Goal: Task Accomplishment & Management: Manage account settings

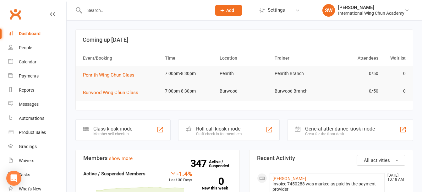
click at [38, 31] on link "Dashboard" at bounding box center [37, 34] width 58 height 14
click at [97, 13] on input "text" at bounding box center [145, 10] width 124 height 9
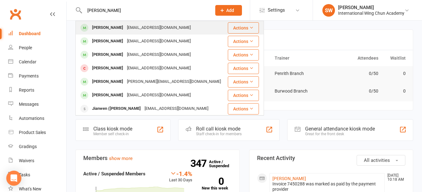
type input "[PERSON_NAME]"
click at [106, 28] on div "[PERSON_NAME]" at bounding box center [107, 27] width 35 height 9
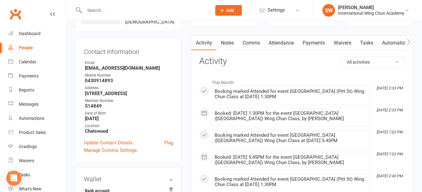
scroll to position [31, 0]
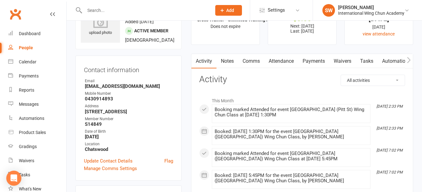
click at [315, 65] on link "Payments" at bounding box center [313, 61] width 31 height 14
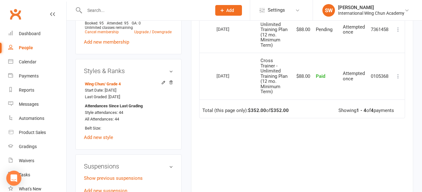
scroll to position [408, 0]
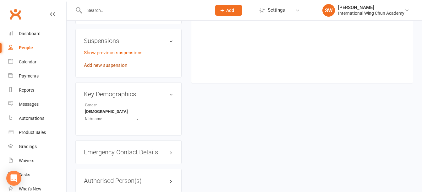
click at [113, 68] on link "Add new suspension" at bounding box center [105, 66] width 43 height 6
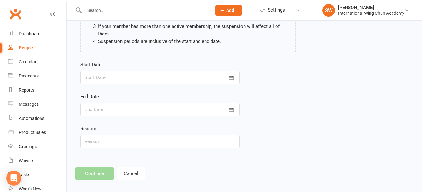
scroll to position [91, 0]
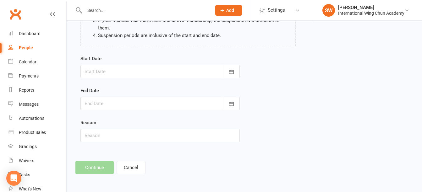
click at [108, 70] on div at bounding box center [159, 71] width 159 height 13
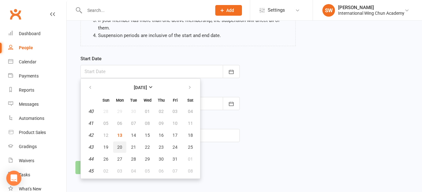
click at [117, 148] on span "20" at bounding box center [119, 147] width 5 height 5
type input "[DATE]"
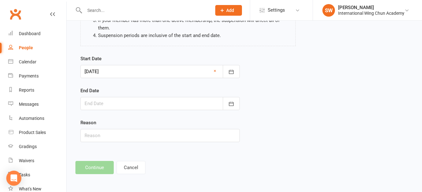
click at [110, 101] on div at bounding box center [159, 103] width 159 height 13
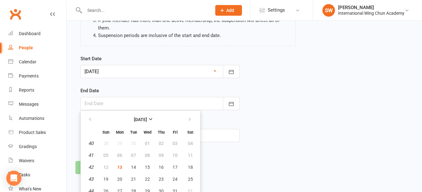
scroll to position [109, 0]
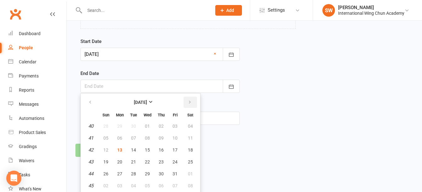
click at [189, 103] on icon "button" at bounding box center [190, 102] width 4 height 5
click at [104, 136] on span "02" at bounding box center [105, 138] width 5 height 5
type input "[DATE]"
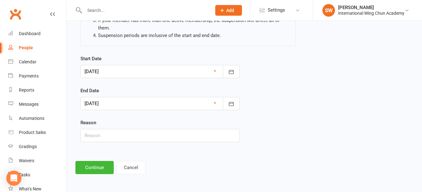
scroll to position [91, 0]
click at [101, 173] on button "Continue" at bounding box center [94, 167] width 38 height 13
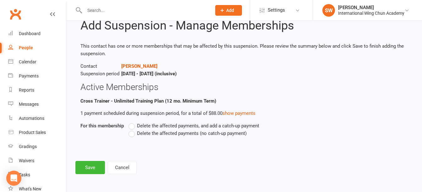
scroll to position [0, 0]
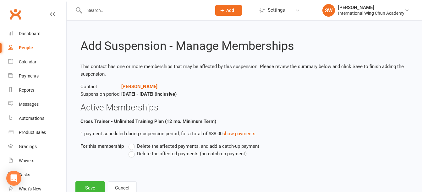
click at [137, 155] on span "Delete the affected payments (no catch-up payment)" at bounding box center [192, 153] width 110 height 7
click at [133, 150] on input "Delete the affected payments (no catch-up payment)" at bounding box center [130, 150] width 4 height 0
click at [85, 185] on button "Save" at bounding box center [90, 188] width 30 height 13
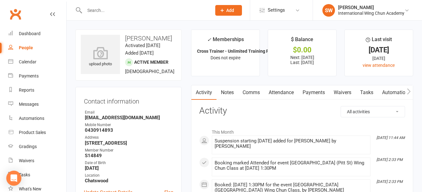
click at [311, 91] on link "Payments" at bounding box center [313, 92] width 31 height 14
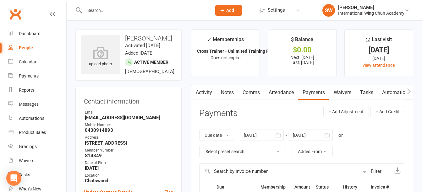
click at [138, 15] on div at bounding box center [141, 10] width 132 height 20
click at [142, 16] on div at bounding box center [141, 10] width 132 height 20
click at [143, 12] on input "b" at bounding box center [145, 10] width 124 height 9
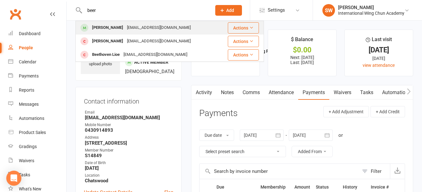
type input "beer"
click at [157, 29] on div "[PERSON_NAME] [EMAIL_ADDRESS][DOMAIN_NAME]" at bounding box center [148, 27] width 144 height 13
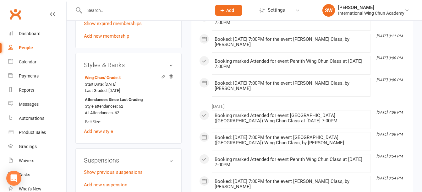
scroll to position [346, 0]
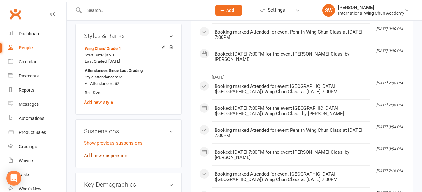
click at [118, 159] on link "Add new suspension" at bounding box center [105, 156] width 43 height 6
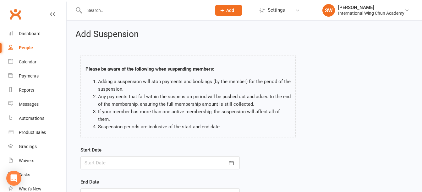
click at [118, 161] on div at bounding box center [159, 162] width 159 height 13
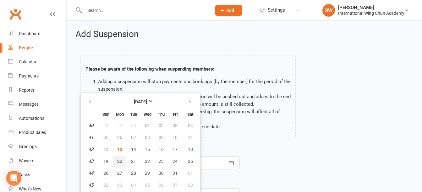
click at [121, 162] on span "20" at bounding box center [119, 161] width 5 height 5
type input "[DATE]"
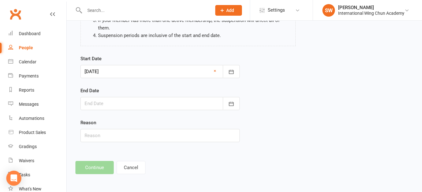
click at [111, 107] on div at bounding box center [159, 103] width 159 height 13
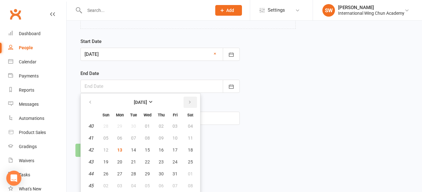
click at [185, 99] on button "button" at bounding box center [190, 102] width 14 height 11
click at [109, 135] on button "02" at bounding box center [105, 138] width 13 height 11
type input "[DATE]"
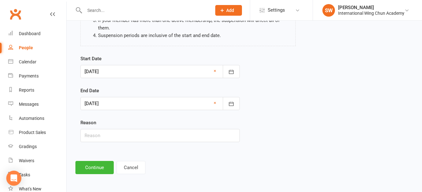
scroll to position [91, 0]
click at [97, 169] on button "Continue" at bounding box center [94, 167] width 38 height 13
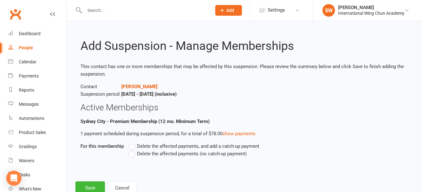
click at [185, 154] on span "Delete the affected payments (no catch-up payment)" at bounding box center [192, 153] width 110 height 7
click at [133, 150] on input "Delete the affected payments (no catch-up payment)" at bounding box center [130, 150] width 4 height 0
click at [92, 185] on button "Save" at bounding box center [90, 188] width 30 height 13
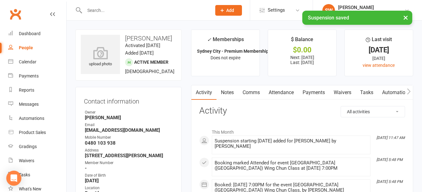
click at [314, 93] on link "Payments" at bounding box center [313, 92] width 31 height 14
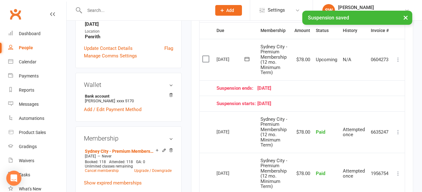
scroll to position [157, 0]
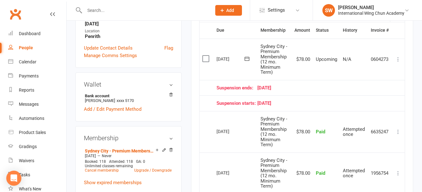
click at [117, 10] on input "text" at bounding box center [145, 10] width 124 height 9
type input "g"
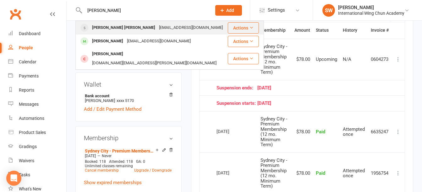
type input "[PERSON_NAME]"
click at [122, 25] on div "[PERSON_NAME] [PERSON_NAME]" at bounding box center [123, 27] width 67 height 9
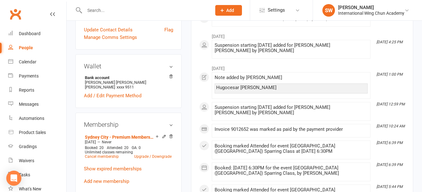
scroll to position [251, 0]
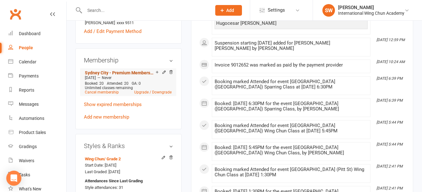
click at [119, 75] on link "Sydney City - Premium Membership (3 mo. Minimum Term)" at bounding box center [120, 72] width 71 height 5
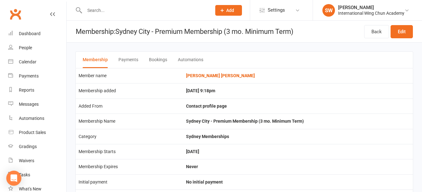
click at [131, 58] on button "Payments" at bounding box center [128, 60] width 20 height 16
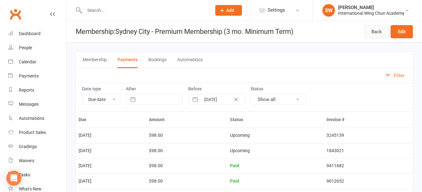
click at [374, 27] on link "Back" at bounding box center [376, 31] width 25 height 13
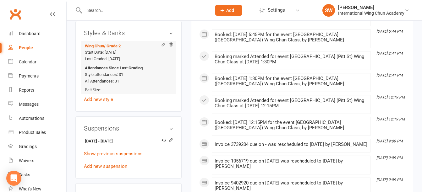
scroll to position [440, 0]
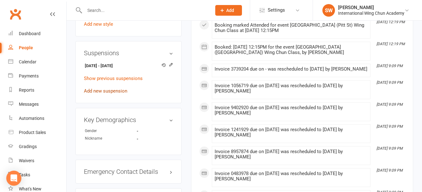
click at [112, 92] on link "Add new suspension" at bounding box center [105, 91] width 43 height 6
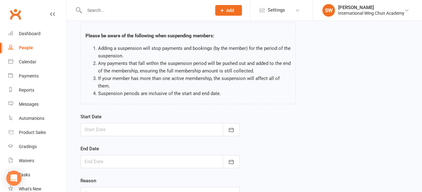
scroll to position [91, 0]
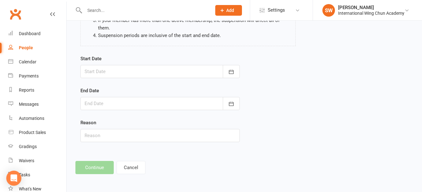
click at [110, 80] on form "Start Date [DATE] Sun Mon Tue Wed Thu Fri Sat 40 28 29 30 01 02 03 04 41 05 06 …" at bounding box center [159, 98] width 159 height 87
click at [116, 75] on div at bounding box center [159, 71] width 159 height 13
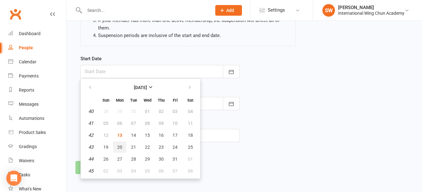
click at [118, 148] on span "20" at bounding box center [119, 147] width 5 height 5
type input "[DATE]"
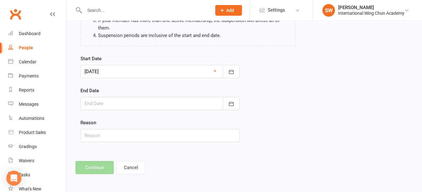
click at [124, 102] on div at bounding box center [159, 103] width 159 height 13
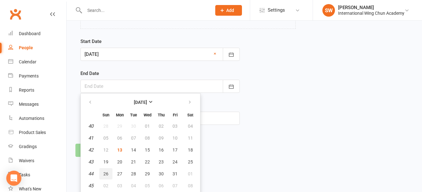
click at [107, 175] on span "26" at bounding box center [105, 174] width 5 height 5
type input "[DATE]"
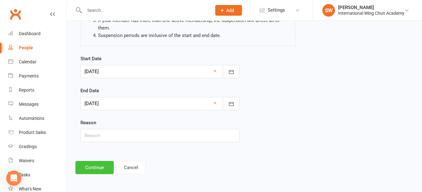
click at [100, 168] on button "Continue" at bounding box center [94, 167] width 38 height 13
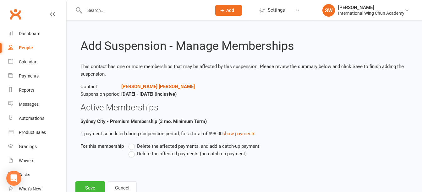
click at [135, 155] on label "Delete the affected payments (no catch-up payment)" at bounding box center [187, 154] width 118 height 8
click at [133, 150] on input "Delete the affected payments (no catch-up payment)" at bounding box center [130, 150] width 4 height 0
click at [98, 185] on button "Save" at bounding box center [90, 188] width 30 height 13
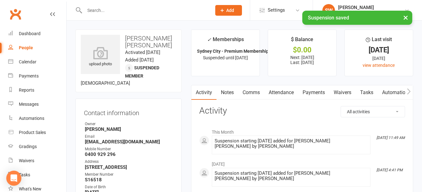
click at [318, 94] on link "Payments" at bounding box center [313, 92] width 31 height 14
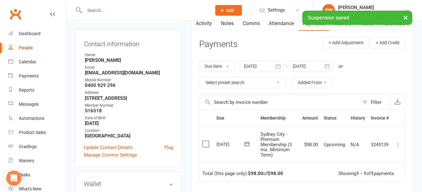
scroll to position [63, 0]
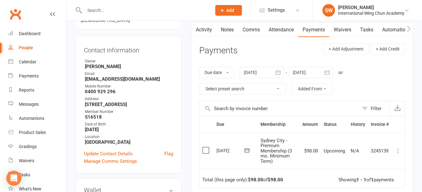
click at [303, 74] on div at bounding box center [311, 72] width 44 height 11
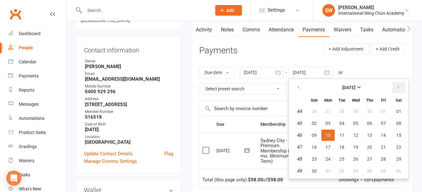
click at [397, 87] on icon "button" at bounding box center [398, 87] width 4 height 5
click at [313, 162] on button "28" at bounding box center [314, 159] width 13 height 11
type input "[DATE]"
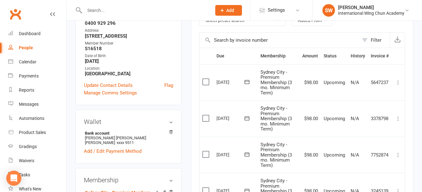
scroll to position [188, 0]
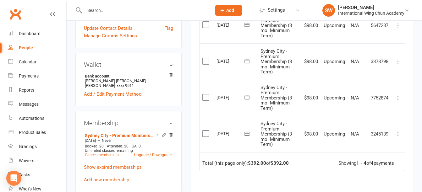
click at [397, 136] on icon at bounding box center [398, 134] width 6 height 6
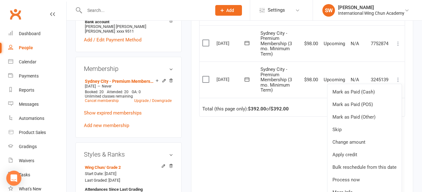
scroll to position [283, 0]
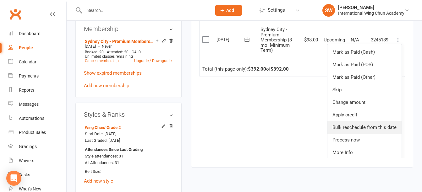
click at [377, 134] on link "Bulk reschedule from this date" at bounding box center [364, 127] width 74 height 13
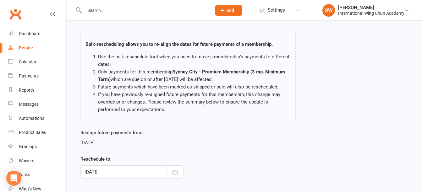
scroll to position [71, 0]
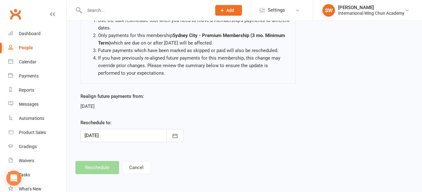
click at [213, 143] on div "Realign future payments from: [DATE] Reschedule to: [DATE] [DATE] Sun Mon Tue W…" at bounding box center [244, 122] width 337 height 58
click at [139, 167] on button "Cancel" at bounding box center [136, 167] width 29 height 13
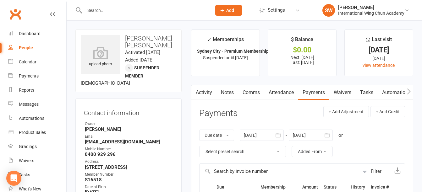
click at [122, 14] on input "text" at bounding box center [145, 10] width 124 height 9
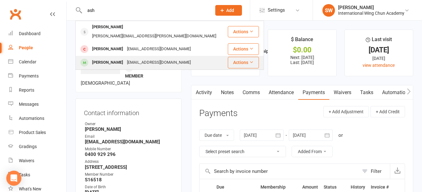
type input "ash"
click at [144, 58] on div "[EMAIL_ADDRESS][DOMAIN_NAME]" at bounding box center [159, 62] width 68 height 9
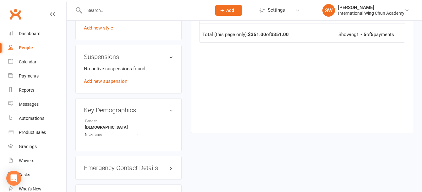
scroll to position [408, 0]
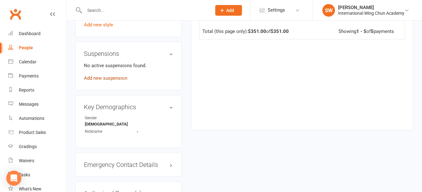
click at [114, 81] on link "Add new suspension" at bounding box center [105, 78] width 43 height 6
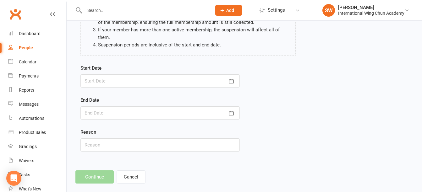
scroll to position [91, 0]
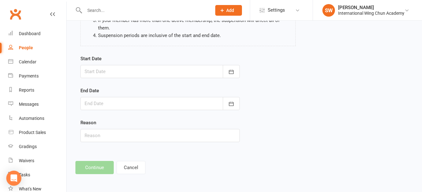
click at [146, 73] on div at bounding box center [159, 71] width 159 height 13
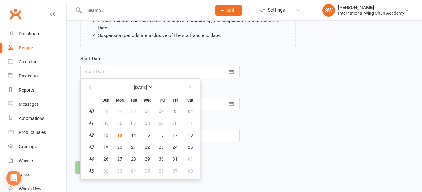
click at [139, 49] on div "Please be aware of the following when suspending members: Adding a suspension w…" at bounding box center [188, 6] width 225 height 97
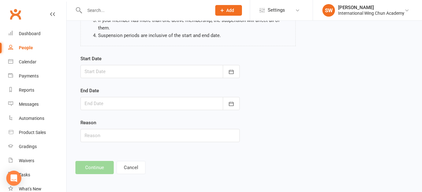
click at [128, 72] on div at bounding box center [159, 71] width 159 height 13
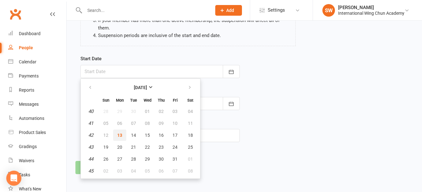
click at [118, 135] on span "13" at bounding box center [119, 135] width 5 height 5
type input "[DATE]"
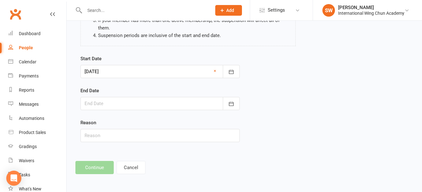
click at [122, 101] on div at bounding box center [159, 103] width 159 height 13
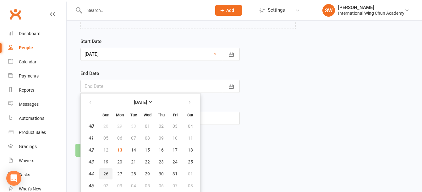
click at [106, 176] on span "26" at bounding box center [105, 174] width 5 height 5
type input "[DATE]"
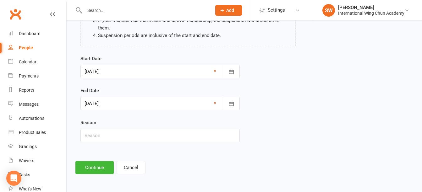
scroll to position [91, 0]
click at [96, 170] on button "Continue" at bounding box center [94, 167] width 38 height 13
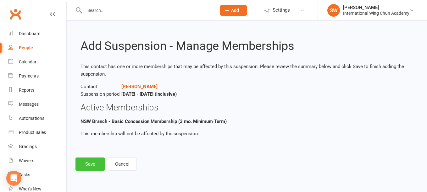
click at [97, 166] on button "Save" at bounding box center [90, 164] width 30 height 13
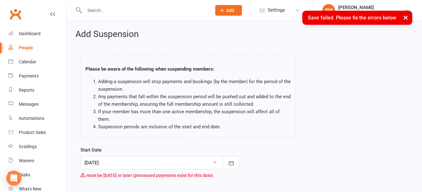
scroll to position [94, 0]
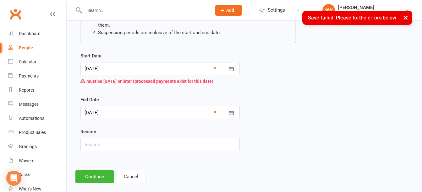
click at [167, 70] on div at bounding box center [159, 68] width 159 height 13
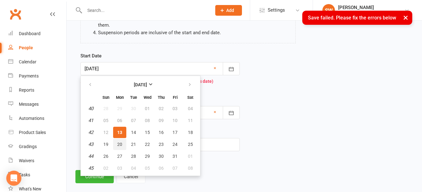
click at [119, 145] on span "20" at bounding box center [119, 144] width 5 height 5
type input "[DATE]"
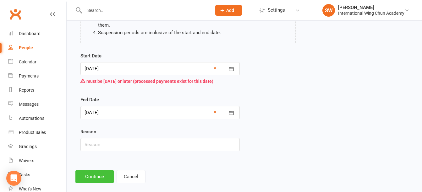
click at [93, 178] on button "Continue" at bounding box center [94, 176] width 38 height 13
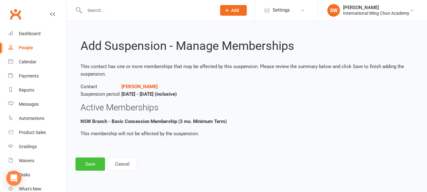
click at [90, 168] on button "Save" at bounding box center [90, 164] width 30 height 13
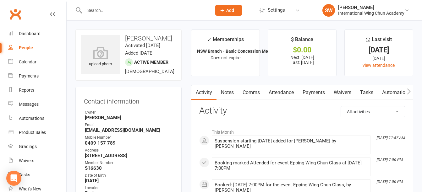
drag, startPoint x: 312, startPoint y: 94, endPoint x: 269, endPoint y: 127, distance: 54.4
click at [312, 94] on link "Payments" at bounding box center [313, 92] width 31 height 14
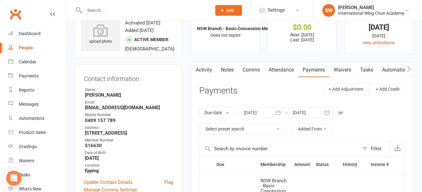
scroll to position [157, 0]
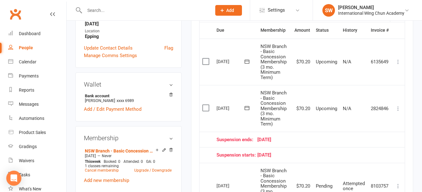
click at [303, 156] on div "Suspension starts: [DATE]" at bounding box center [302, 155] width 172 height 5
click at [400, 110] on icon at bounding box center [398, 109] width 6 height 6
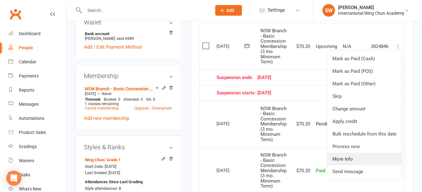
scroll to position [220, 0]
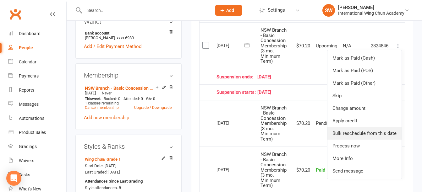
click at [380, 134] on link "Bulk reschedule from this date" at bounding box center [364, 133] width 74 height 13
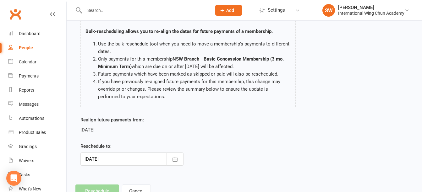
scroll to position [71, 0]
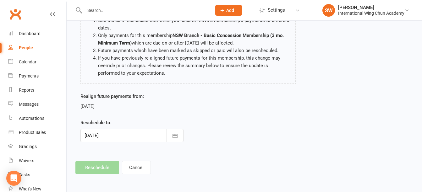
click at [133, 131] on div at bounding box center [131, 135] width 103 height 13
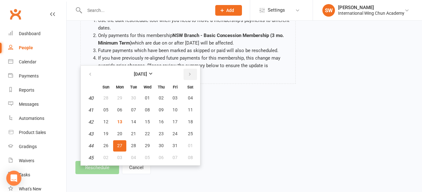
click at [188, 74] on icon "button" at bounding box center [190, 74] width 4 height 5
click at [121, 122] on span "10" at bounding box center [119, 121] width 5 height 5
type input "[DATE]"
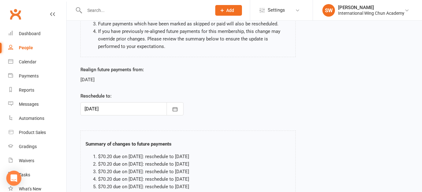
scroll to position [161, 0]
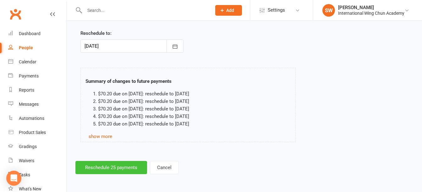
click at [136, 164] on button "Reschedule 25 payments" at bounding box center [111, 167] width 72 height 13
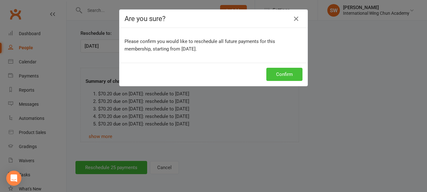
click at [281, 77] on button "Confirm" at bounding box center [284, 74] width 36 height 13
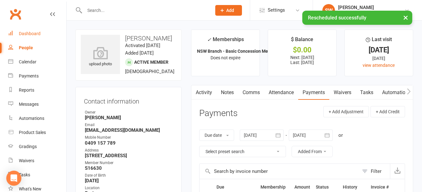
click at [27, 34] on div "Dashboard" at bounding box center [30, 33] width 22 height 5
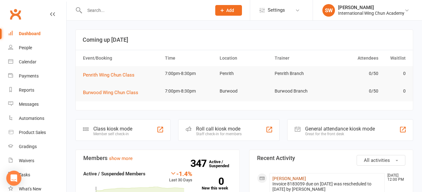
click at [297, 178] on link "[PERSON_NAME]" at bounding box center [289, 178] width 34 height 5
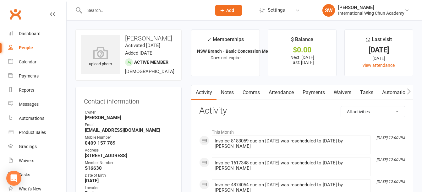
click at [311, 90] on link "Payments" at bounding box center [313, 92] width 31 height 14
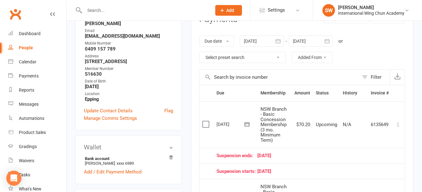
scroll to position [126, 0]
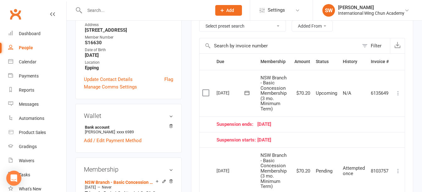
click at [110, 9] on input "text" at bounding box center [145, 10] width 124 height 9
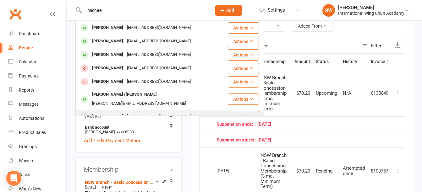
type input "michae"
click at [169, 112] on div "[EMAIL_ADDRESS][DOMAIN_NAME]" at bounding box center [159, 116] width 68 height 9
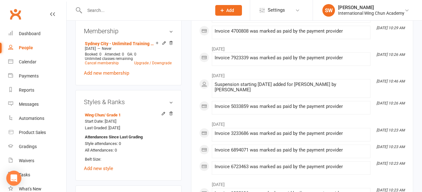
scroll to position [314, 0]
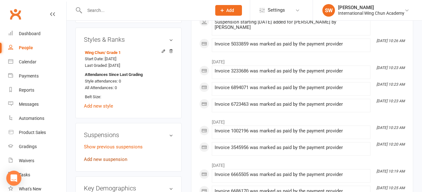
click at [107, 162] on link "Add new suspension" at bounding box center [105, 160] width 43 height 6
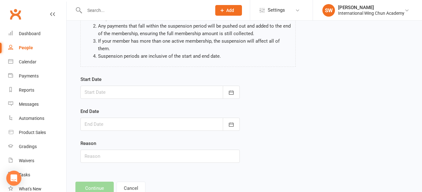
scroll to position [91, 0]
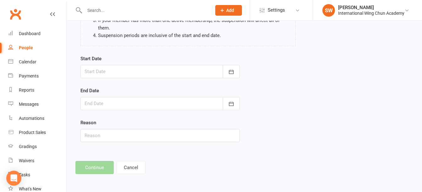
click at [154, 75] on div at bounding box center [159, 71] width 159 height 13
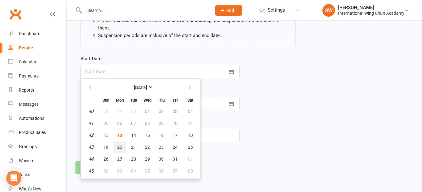
click at [117, 147] on button "20" at bounding box center [119, 147] width 13 height 11
type input "[DATE]"
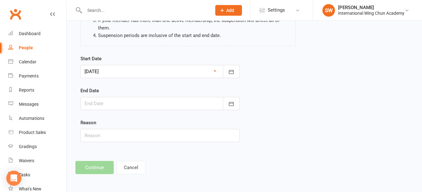
click at [131, 105] on div at bounding box center [159, 103] width 159 height 13
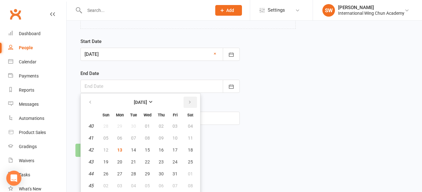
click at [192, 103] on button "button" at bounding box center [190, 102] width 14 height 11
click at [106, 152] on span "14" at bounding box center [105, 150] width 5 height 5
type input "[DATE]"
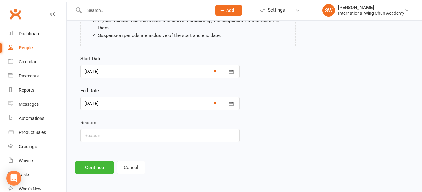
scroll to position [91, 0]
click at [138, 105] on div at bounding box center [159, 103] width 159 height 13
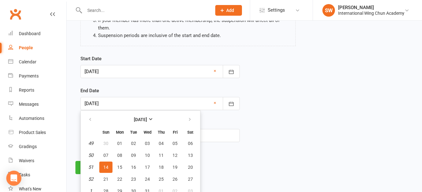
scroll to position [109, 0]
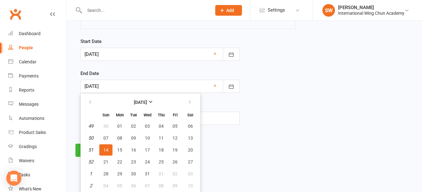
click at [297, 142] on div "Add Suspension Please be aware of the following when suspending members: Adding…" at bounding box center [244, 39] width 355 height 254
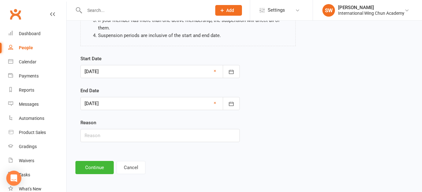
scroll to position [91, 0]
click at [163, 105] on div at bounding box center [159, 103] width 159 height 13
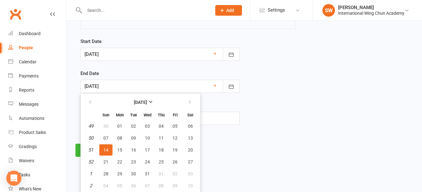
click at [356, 92] on div "Start Date [DATE] [DATE] Sun Mon Tue Wed Thu Fri Sat 40 28 29 30 01 02 03 04 41…" at bounding box center [244, 86] width 337 height 96
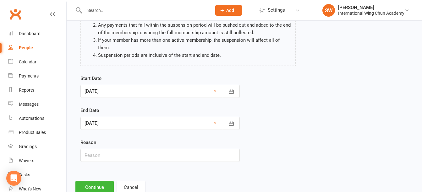
scroll to position [91, 0]
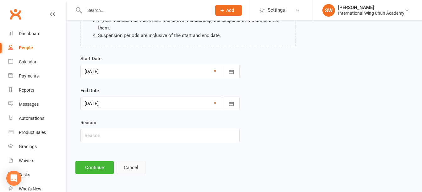
click at [128, 168] on button "Cancel" at bounding box center [131, 167] width 29 height 13
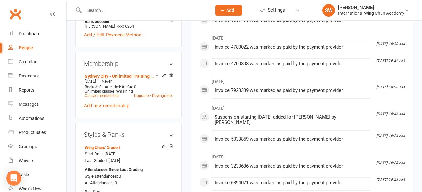
scroll to position [220, 0]
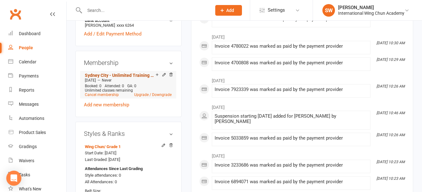
click at [130, 78] on link "Sydney City - Unlimited Training Plan (12 mo. Minimum Term)" at bounding box center [120, 75] width 71 height 5
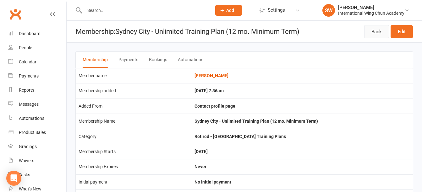
click at [375, 32] on link "Back" at bounding box center [376, 31] width 25 height 13
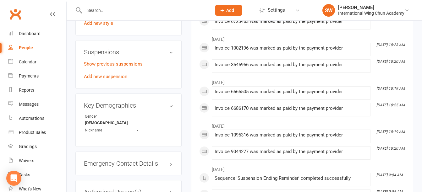
scroll to position [408, 0]
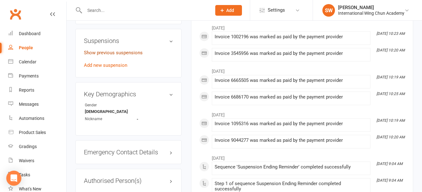
click at [127, 56] on link "Show previous suspensions" at bounding box center [113, 53] width 59 height 6
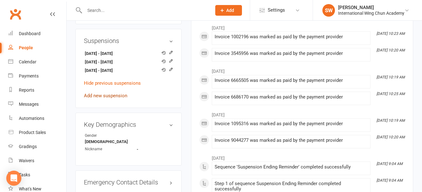
click at [117, 99] on link "Add new suspension" at bounding box center [105, 96] width 43 height 6
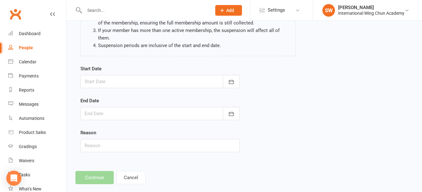
scroll to position [91, 0]
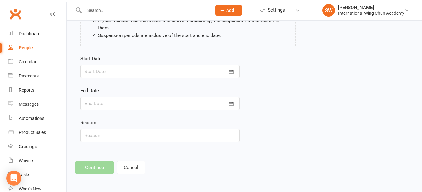
click at [123, 70] on div at bounding box center [159, 71] width 159 height 13
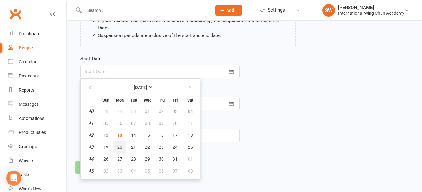
click at [119, 150] on button "20" at bounding box center [119, 147] width 13 height 11
type input "[DATE]"
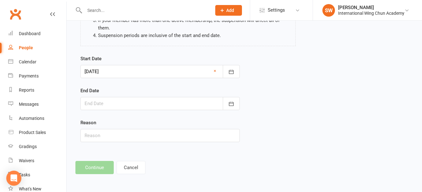
click at [122, 103] on div at bounding box center [159, 103] width 159 height 13
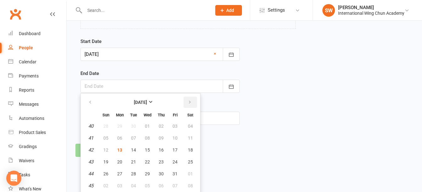
click at [191, 102] on icon "button" at bounding box center [190, 102] width 4 height 5
click at [105, 150] on span "14" at bounding box center [105, 150] width 5 height 5
type input "[DATE]"
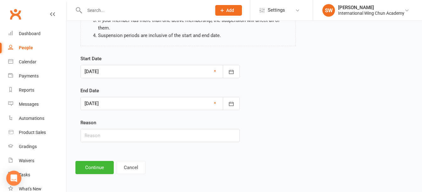
scroll to position [91, 0]
click at [97, 169] on button "Continue" at bounding box center [94, 167] width 38 height 13
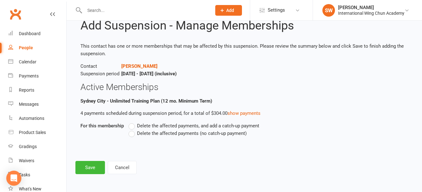
scroll to position [0, 0]
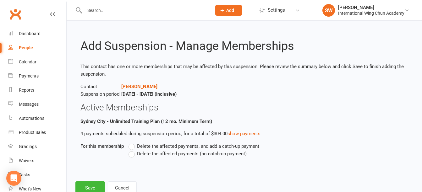
click at [148, 157] on label "Delete the affected payments (no catch-up payment)" at bounding box center [187, 154] width 118 height 8
click at [133, 150] on input "Delete the affected payments (no catch-up payment)" at bounding box center [130, 150] width 4 height 0
click at [92, 184] on button "Save" at bounding box center [90, 188] width 30 height 13
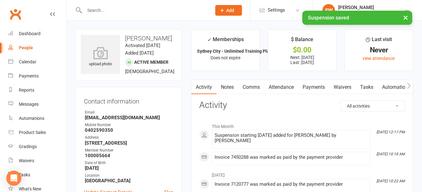
click at [322, 85] on link "Payments" at bounding box center [313, 87] width 31 height 14
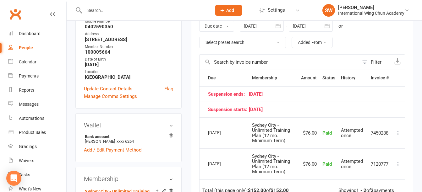
scroll to position [94, 0]
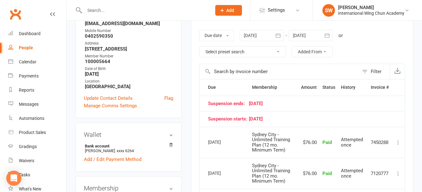
click at [305, 37] on div at bounding box center [311, 35] width 44 height 11
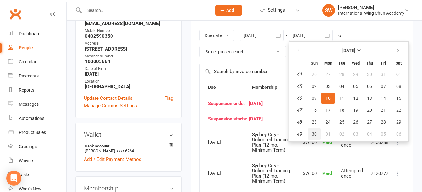
click at [318, 137] on button "30" at bounding box center [314, 133] width 13 height 11
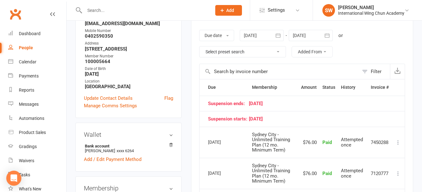
click at [306, 38] on div at bounding box center [311, 35] width 44 height 11
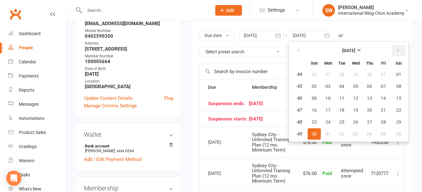
click at [403, 50] on button "button" at bounding box center [399, 50] width 14 height 11
click at [314, 129] on button "04" at bounding box center [314, 133] width 13 height 11
type input "[DATE]"
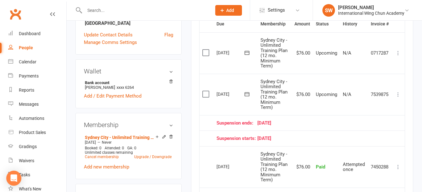
scroll to position [157, 0]
click at [200, 136] on td at bounding box center [206, 139] width 14 height 16
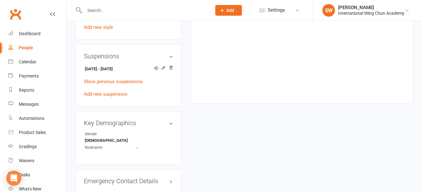
scroll to position [377, 0]
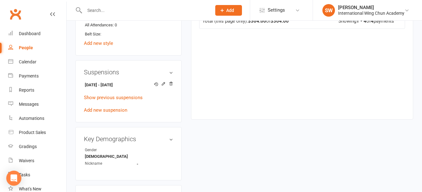
click at [99, 9] on input "text" at bounding box center [145, 10] width 124 height 9
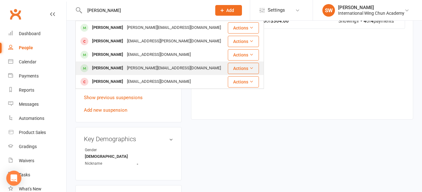
type input "[PERSON_NAME]"
click at [112, 70] on div "[PERSON_NAME]" at bounding box center [107, 68] width 35 height 9
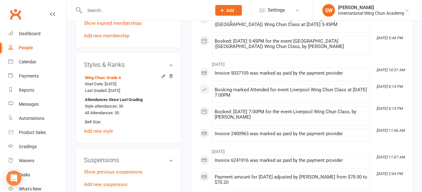
scroll to position [408, 0]
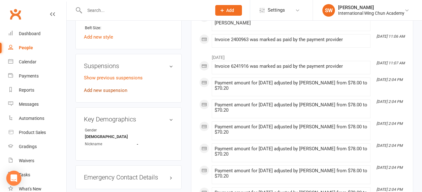
click at [112, 88] on link "Add new suspension" at bounding box center [105, 91] width 43 height 6
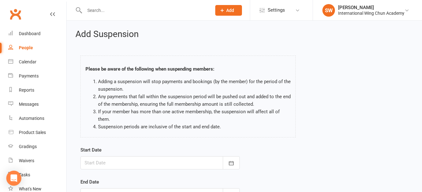
scroll to position [91, 0]
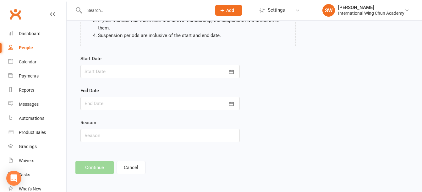
click at [133, 71] on div at bounding box center [159, 71] width 159 height 13
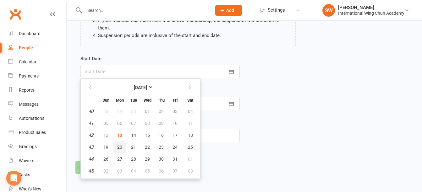
click at [116, 149] on button "20" at bounding box center [119, 147] width 13 height 11
type input "[DATE]"
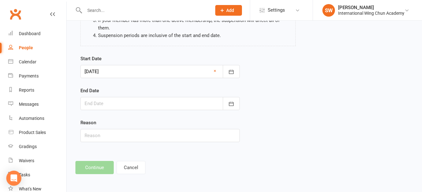
click at [123, 106] on div at bounding box center [159, 103] width 159 height 13
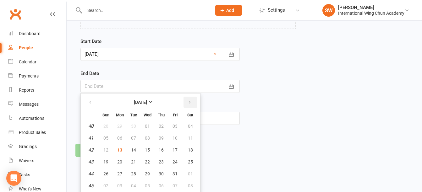
click at [191, 104] on icon "button" at bounding box center [190, 102] width 4 height 5
click at [309, 121] on div "Start Date [DATE] [DATE] Sun Mon Tue Wed Thu Fri Sat 40 28 29 30 01 02 03 04 41…" at bounding box center [244, 86] width 337 height 96
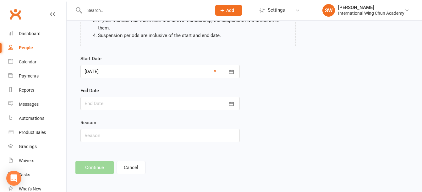
click at [162, 105] on div at bounding box center [159, 103] width 159 height 13
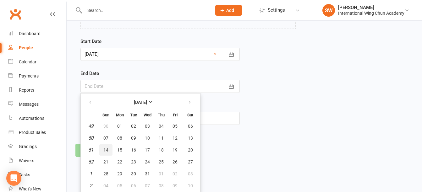
click at [106, 150] on span "14" at bounding box center [105, 150] width 5 height 5
type input "[DATE]"
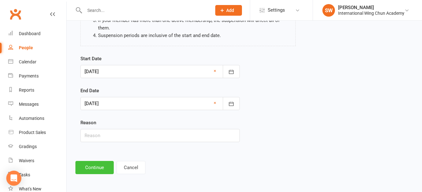
click at [101, 169] on button "Continue" at bounding box center [94, 167] width 38 height 13
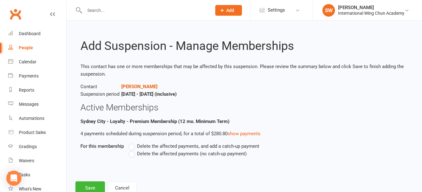
click at [149, 154] on span "Delete the affected payments (no catch-up payment)" at bounding box center [192, 153] width 110 height 7
click at [133, 150] on input "Delete the affected payments (no catch-up payment)" at bounding box center [130, 150] width 4 height 0
click at [93, 184] on button "Save" at bounding box center [90, 188] width 30 height 13
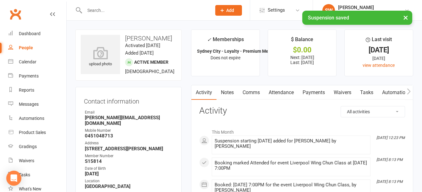
click at [314, 92] on link "Payments" at bounding box center [313, 92] width 31 height 14
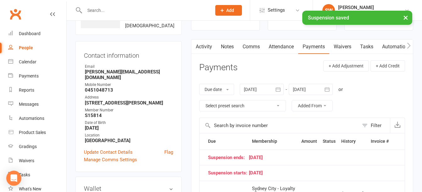
scroll to position [94, 0]
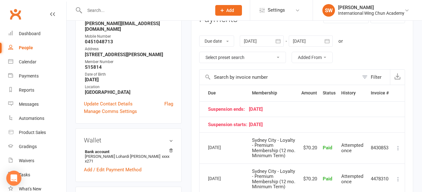
click at [314, 38] on div at bounding box center [311, 41] width 44 height 11
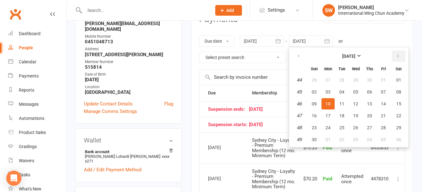
click at [398, 60] on button "button" at bounding box center [399, 56] width 14 height 11
click at [313, 139] on span "04" at bounding box center [314, 139] width 5 height 5
type input "[DATE]"
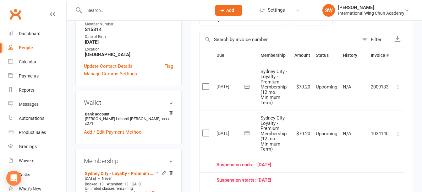
scroll to position [188, 0]
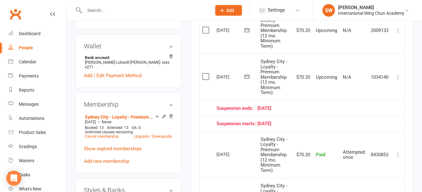
click at [110, 14] on input "text" at bounding box center [145, 10] width 124 height 9
paste input "61410328265"
drag, startPoint x: 92, startPoint y: 10, endPoint x: 76, endPoint y: 9, distance: 15.7
click at [76, 9] on div "61410328265 No results" at bounding box center [141, 10] width 132 height 20
click at [88, 9] on input "[PHONE_NUMBER]" at bounding box center [145, 10] width 124 height 9
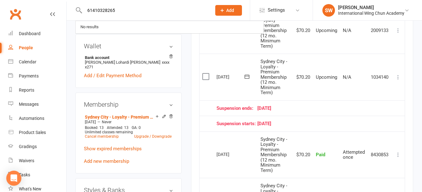
drag, startPoint x: 91, startPoint y: 10, endPoint x: 85, endPoint y: 9, distance: 6.7
click at [85, 9] on input "61410328265" at bounding box center [145, 10] width 124 height 9
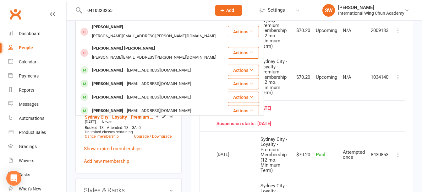
type input "0410328265"
click at [192, 162] on div "Activity Notes Comms Attendance Payments Waivers Tasks Automations Gradings / P…" at bounding box center [302, 116] width 222 height 438
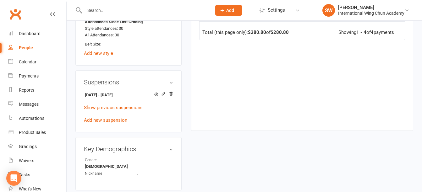
scroll to position [381, 0]
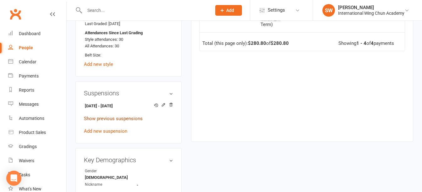
click at [120, 116] on link "Show previous suspensions" at bounding box center [113, 119] width 59 height 6
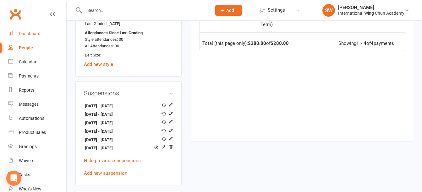
click at [42, 35] on link "Dashboard" at bounding box center [37, 34] width 58 height 14
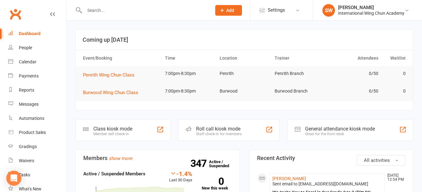
click at [129, 13] on input "text" at bounding box center [145, 10] width 124 height 9
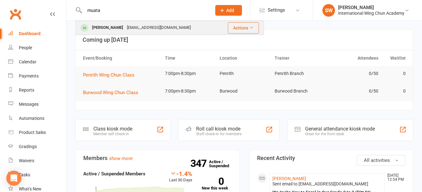
type input "muata"
click at [121, 22] on div "[PERSON_NAME] [EMAIL_ADDRESS][DOMAIN_NAME]" at bounding box center [148, 27] width 144 height 13
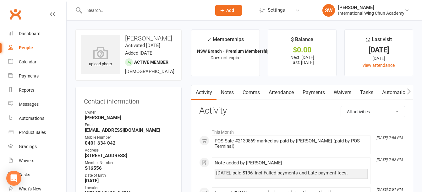
drag, startPoint x: 125, startPoint y: 37, endPoint x: 159, endPoint y: 48, distance: 35.2
click at [159, 42] on h3 "[PERSON_NAME]" at bounding box center [129, 38] width 96 height 7
copy h3 "[PERSON_NAME]"
click at [103, 133] on strong "[EMAIL_ADDRESS][DOMAIN_NAME]" at bounding box center [129, 131] width 88 height 6
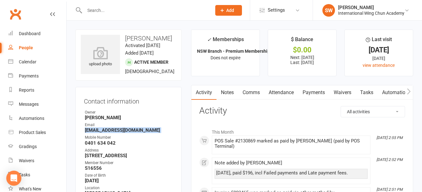
click at [103, 133] on strong "[EMAIL_ADDRESS][DOMAIN_NAME]" at bounding box center [129, 131] width 88 height 6
copy render-form-field "[EMAIL_ADDRESS][DOMAIN_NAME]"
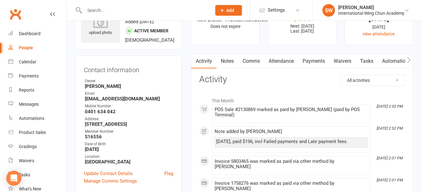
click at [99, 115] on strong "0401 634 042" at bounding box center [129, 112] width 88 height 6
copy render-form-field "0401 634 042"
click at [320, 59] on link "Payments" at bounding box center [313, 61] width 31 height 14
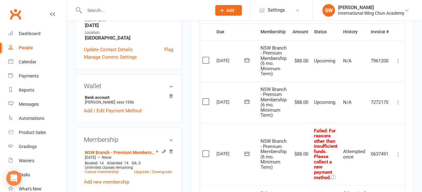
scroll to position [157, 0]
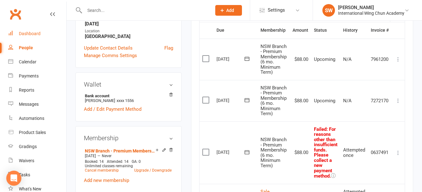
click at [31, 30] on link "Dashboard" at bounding box center [37, 34] width 58 height 14
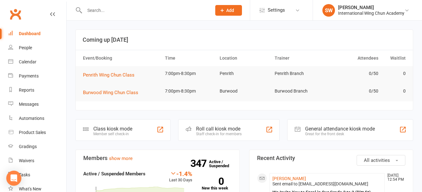
click at [37, 28] on link "Dashboard" at bounding box center [37, 34] width 58 height 14
click at [37, 36] on link "Dashboard" at bounding box center [37, 34] width 58 height 14
